Goal: Use online tool/utility: Utilize a website feature to perform a specific function

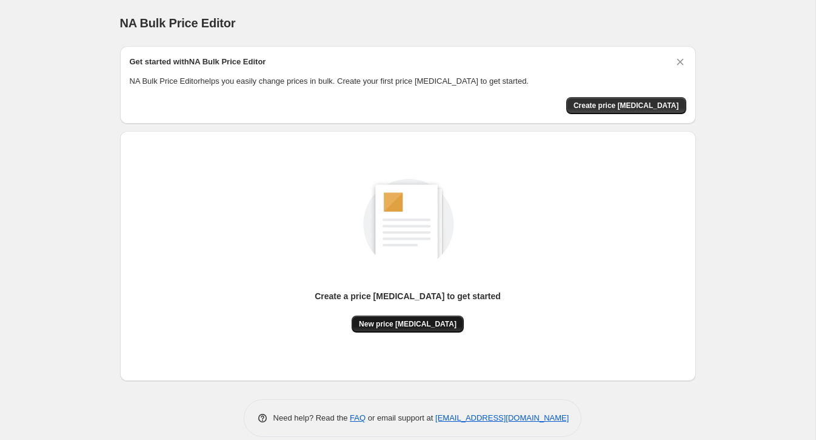
click at [406, 321] on span "New price [MEDICAL_DATA]" at bounding box center [408, 324] width 98 height 10
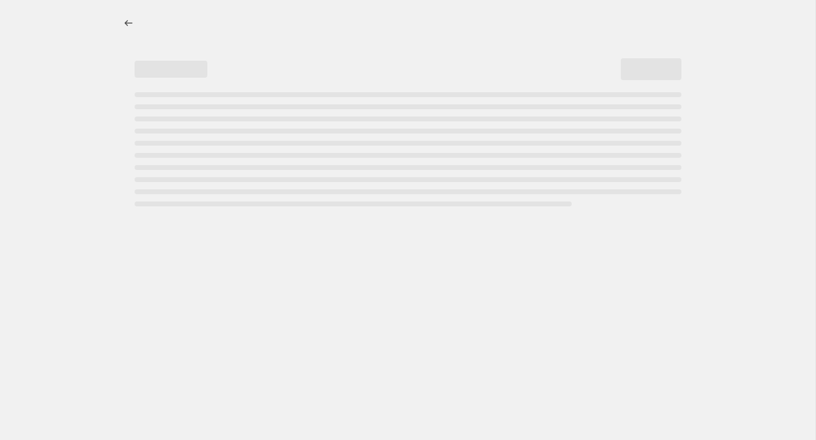
select select "percentage"
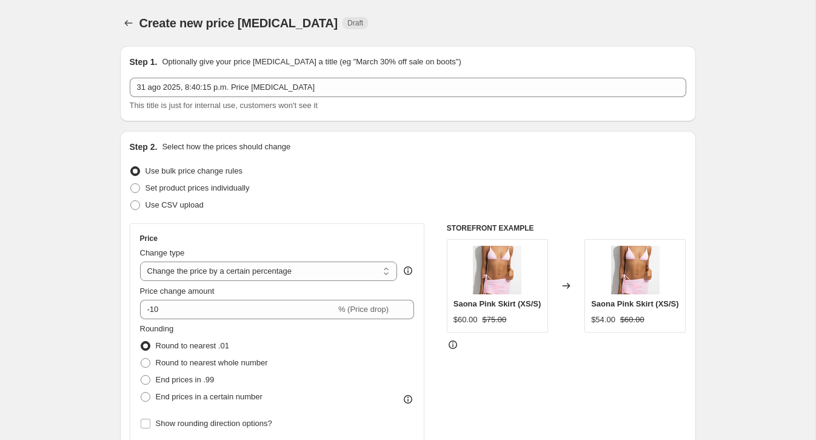
scroll to position [4, 0]
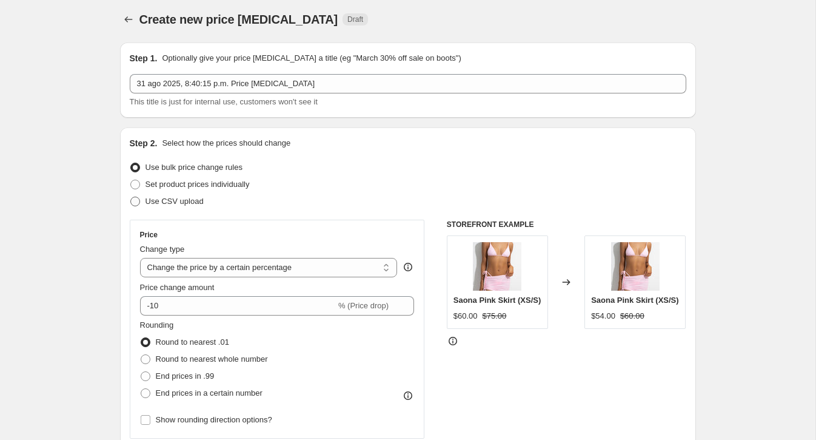
click at [140, 203] on span at bounding box center [135, 201] width 11 height 11
click at [131, 197] on input "Use CSV upload" at bounding box center [130, 196] width 1 height 1
radio input "true"
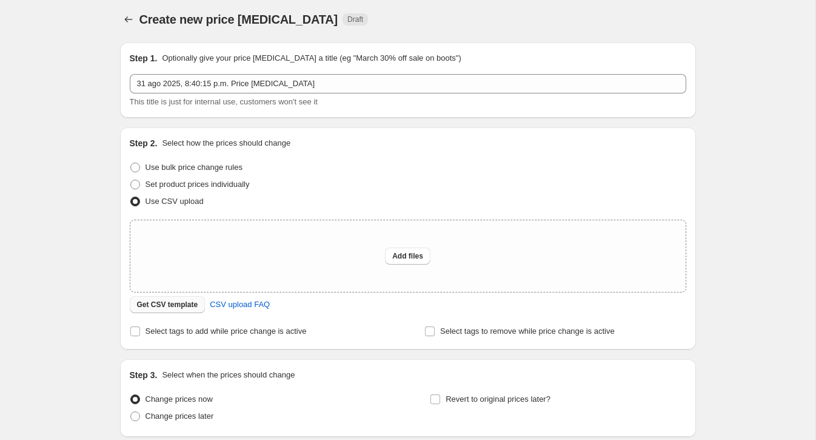
click at [178, 306] on span "Get CSV template" at bounding box center [167, 305] width 61 height 10
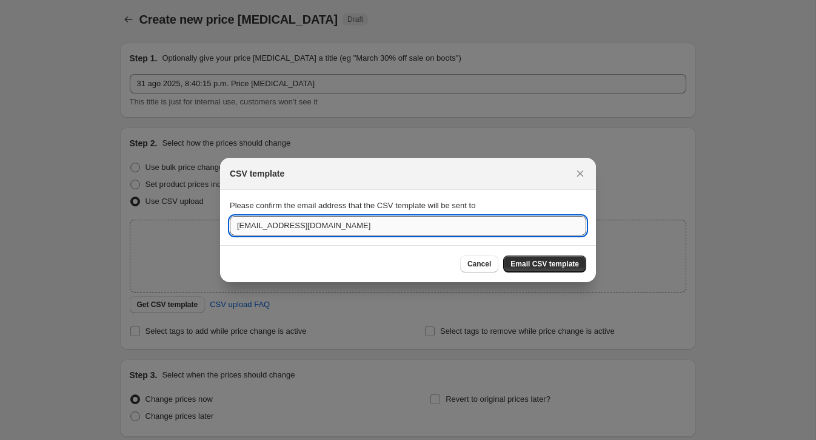
click at [289, 222] on input "[EMAIL_ADDRESS][DOMAIN_NAME]" at bounding box center [408, 225] width 357 height 19
